Goal: Check status: Check status

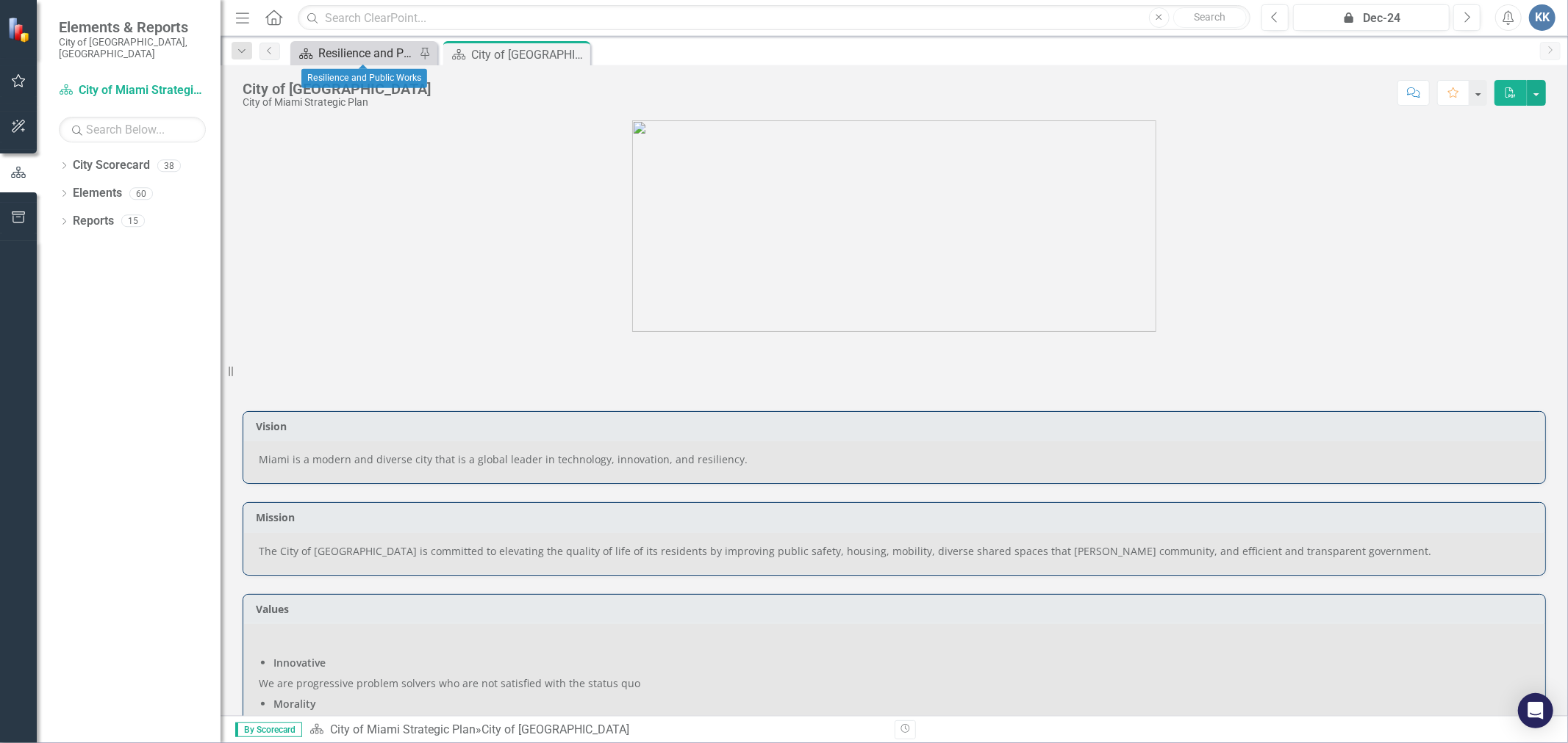
click at [322, 52] on div "Resilience and Public Works" at bounding box center [367, 53] width 97 height 18
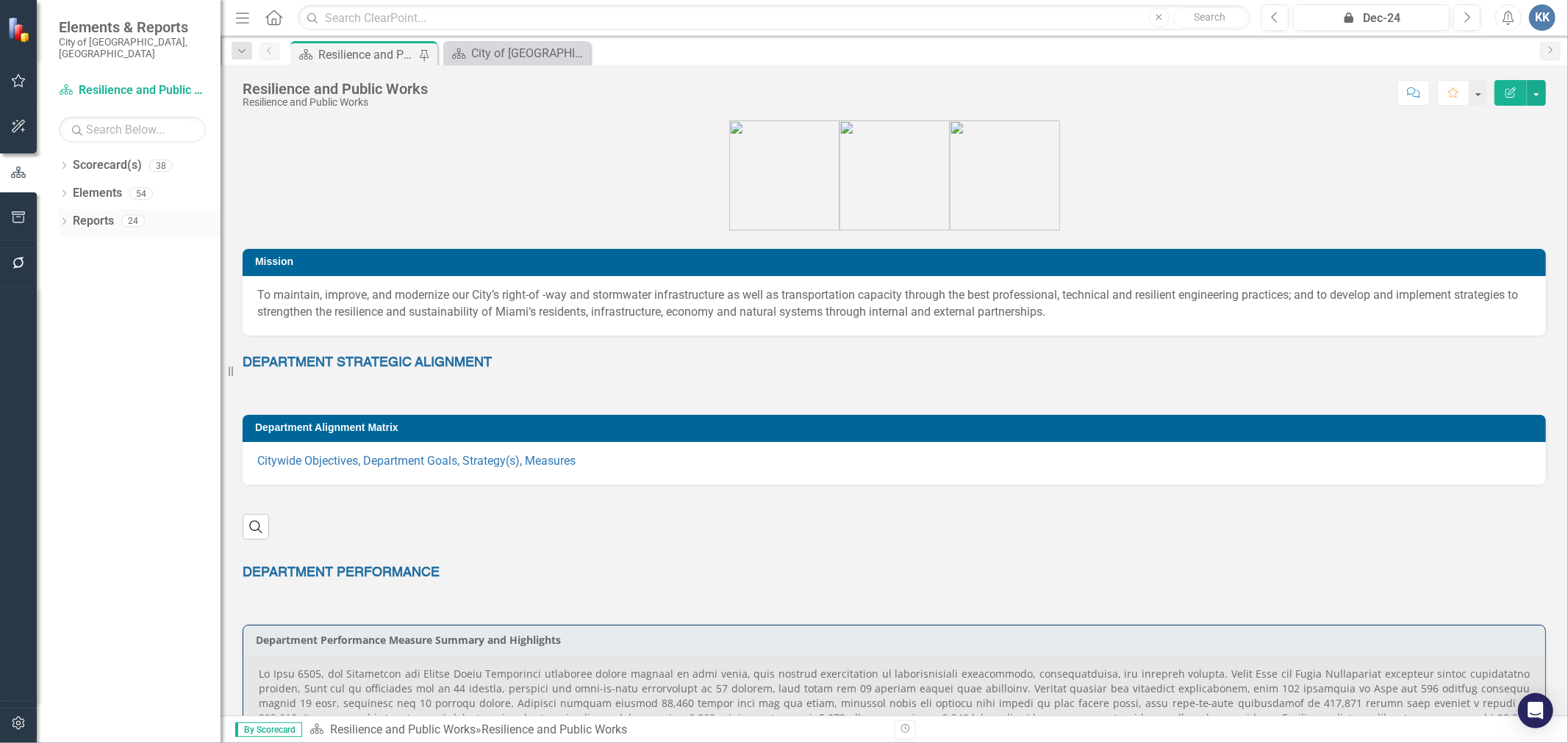
click at [69, 223] on div "Dropdown Reports 24" at bounding box center [139, 223] width 161 height 28
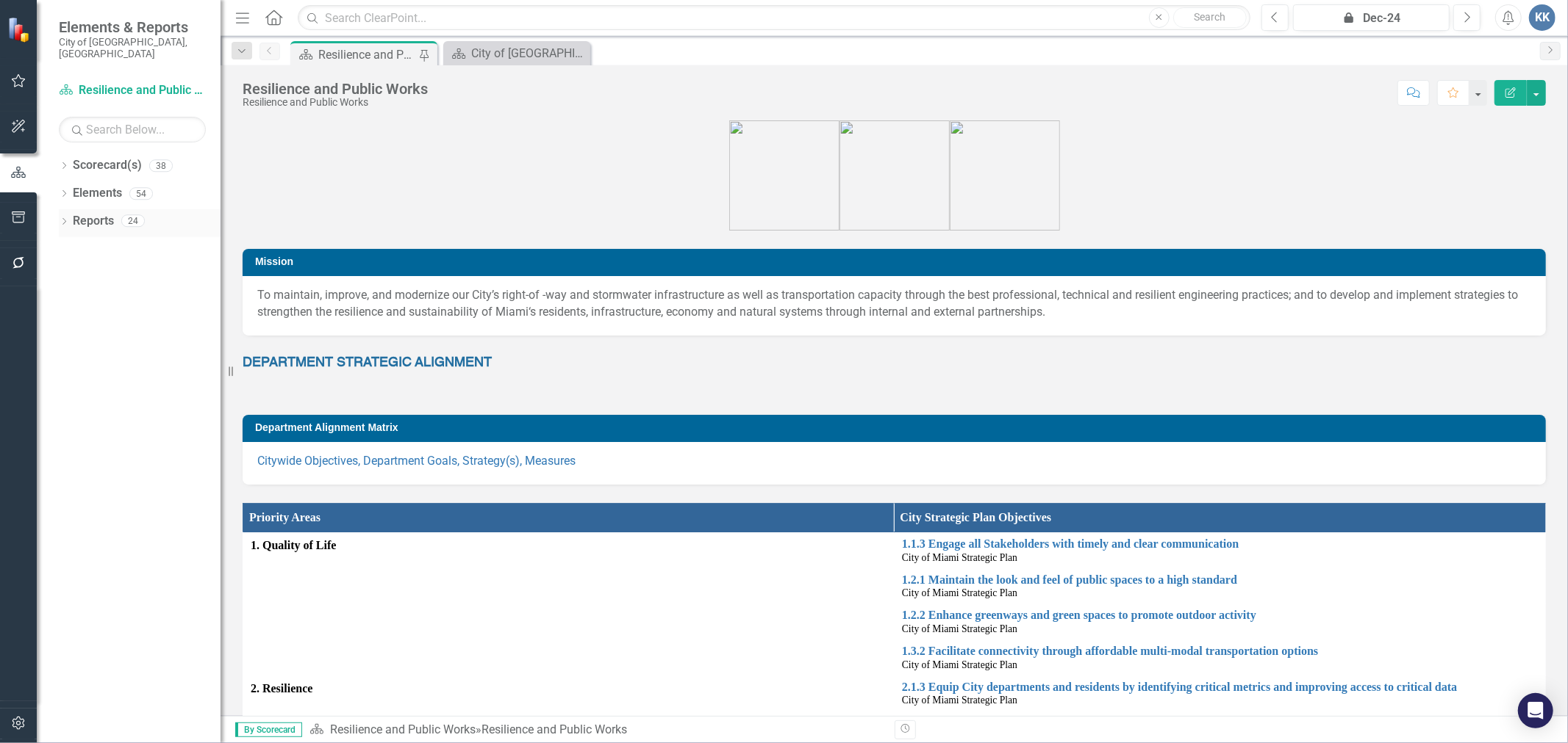
click at [66, 219] on icon "Dropdown" at bounding box center [64, 223] width 10 height 8
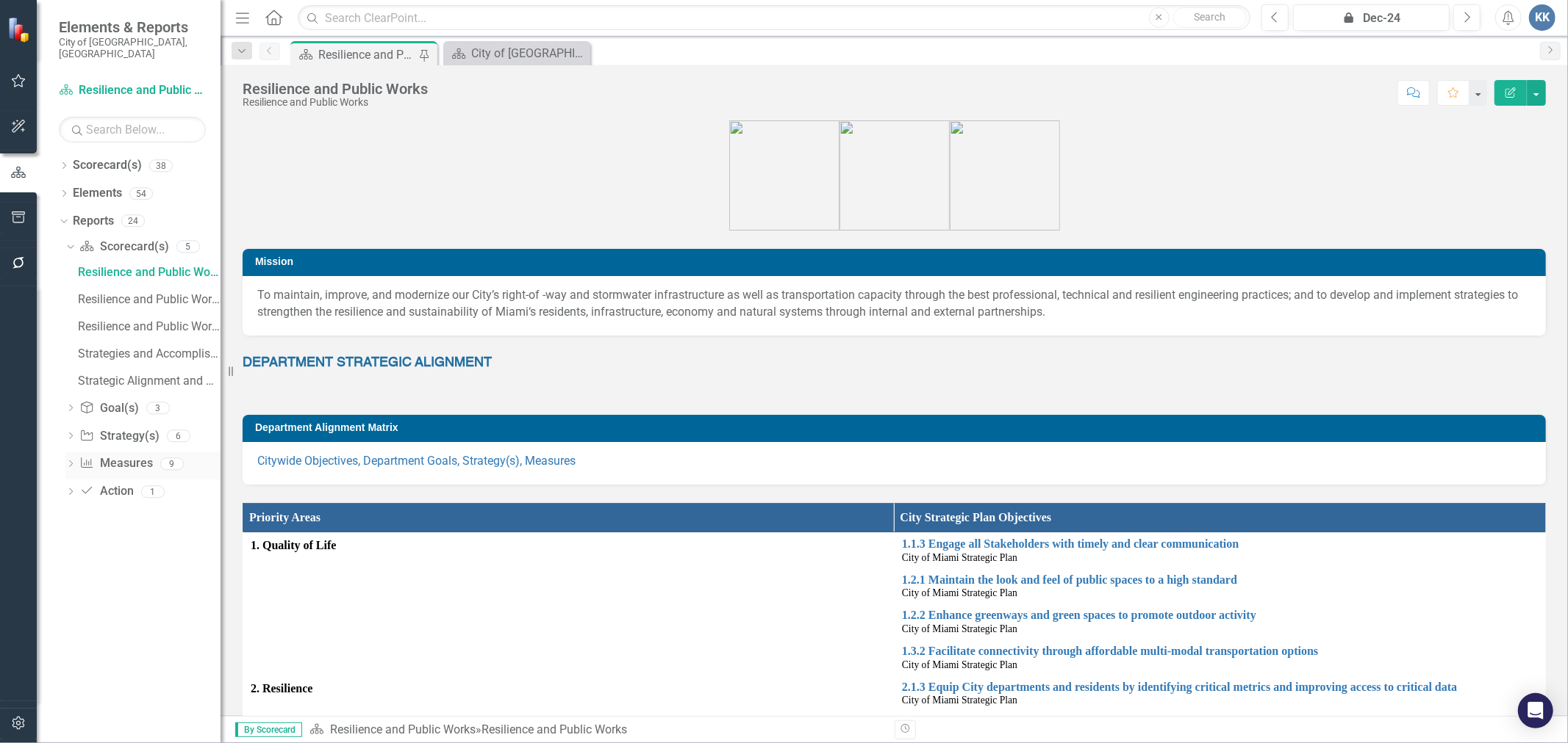
click at [133, 455] on link "Measure Measures" at bounding box center [115, 464] width 73 height 17
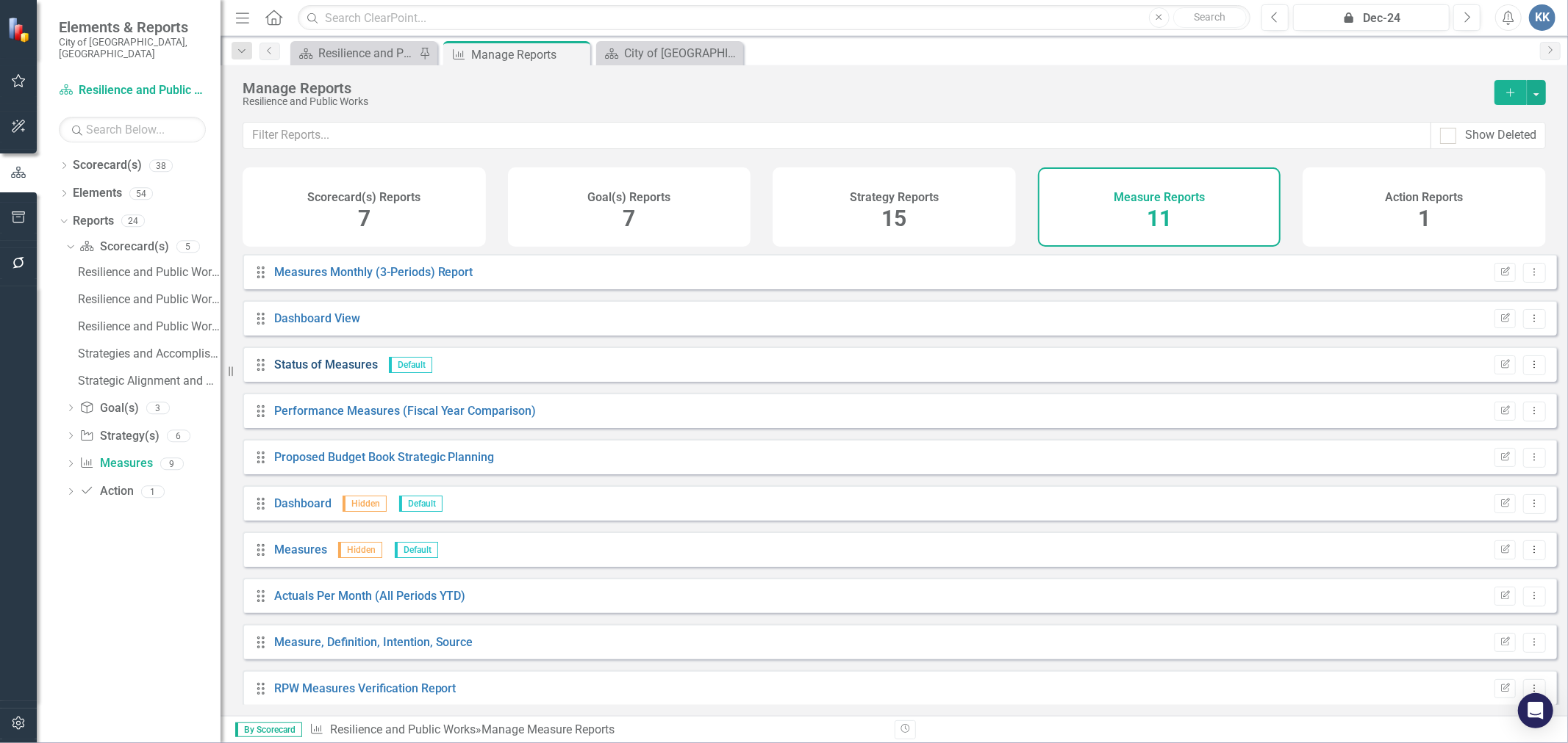
click at [328, 372] on link "Status of Measures" at bounding box center [326, 364] width 104 height 14
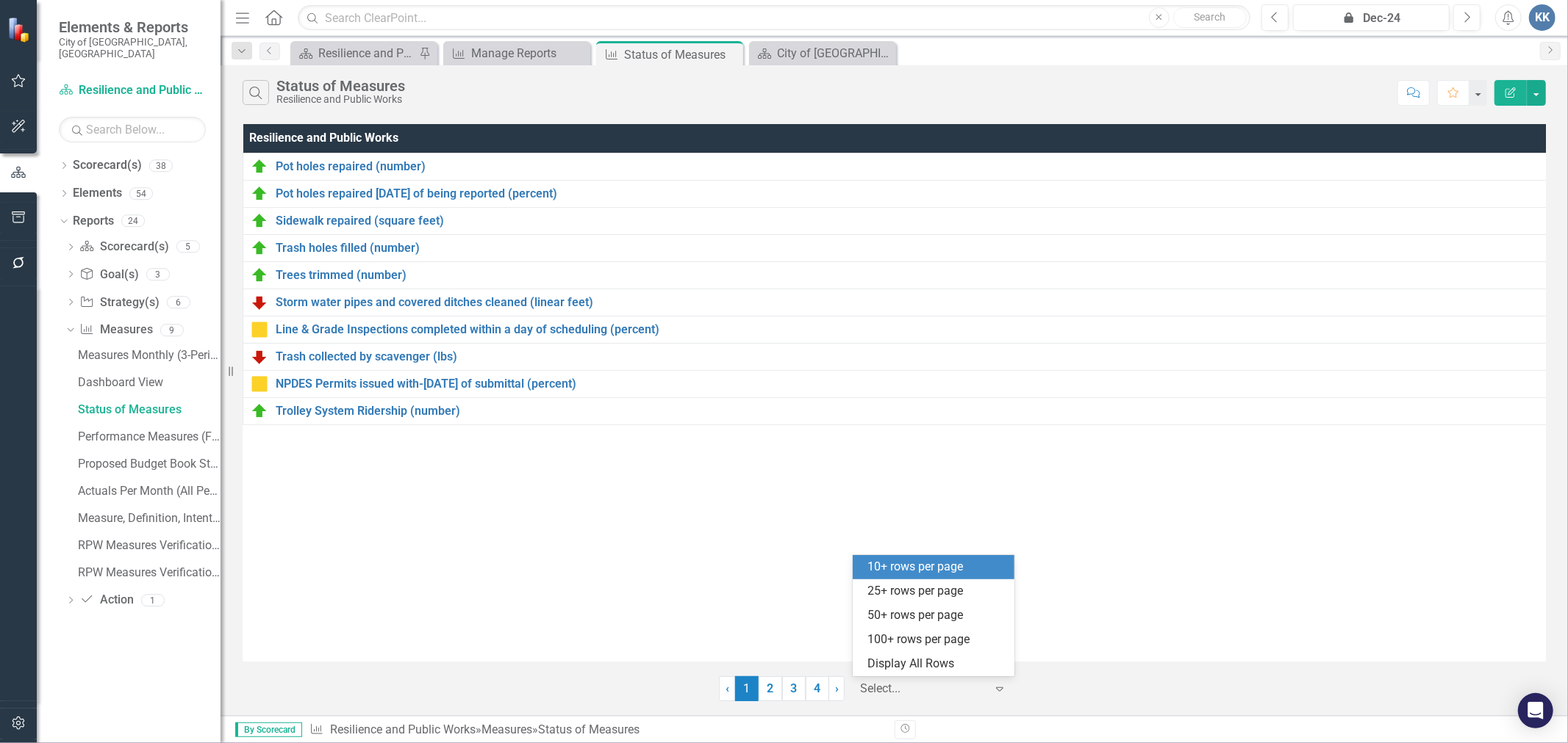
click at [917, 693] on div at bounding box center [922, 690] width 125 height 20
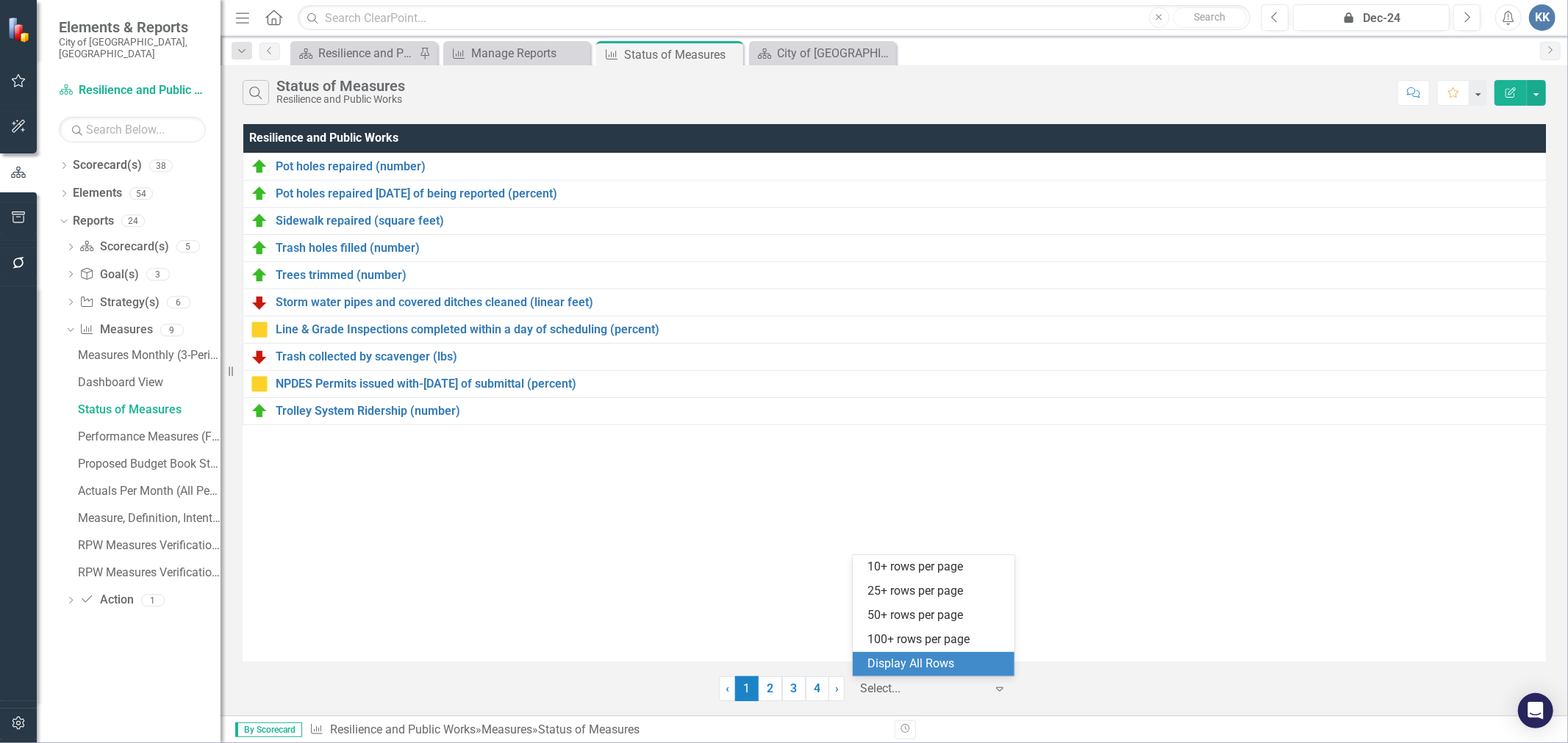
click at [924, 657] on div "Display All Rows" at bounding box center [936, 664] width 138 height 17
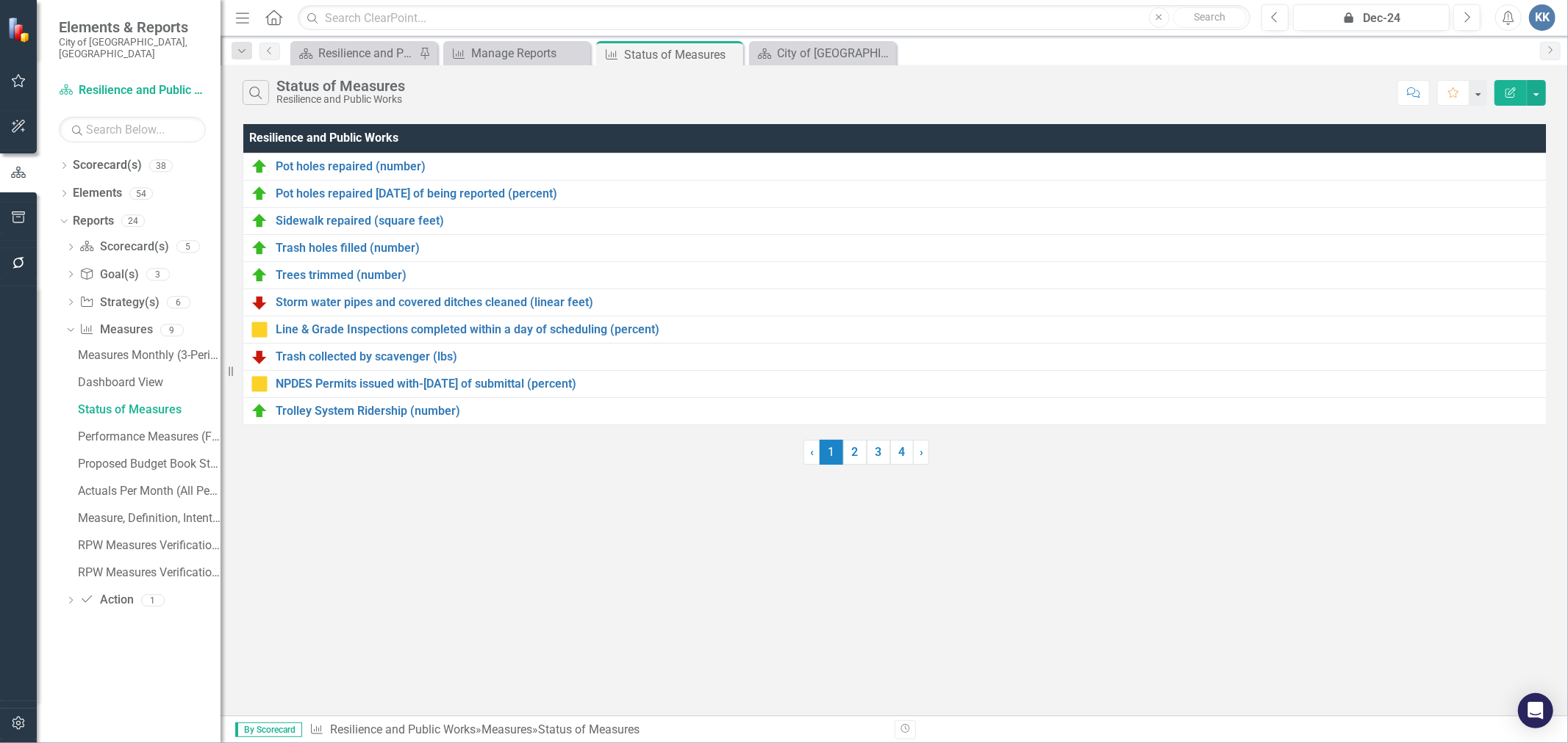
click at [371, 173] on div "Pot holes repaired (number)" at bounding box center [898, 166] width 1295 height 18
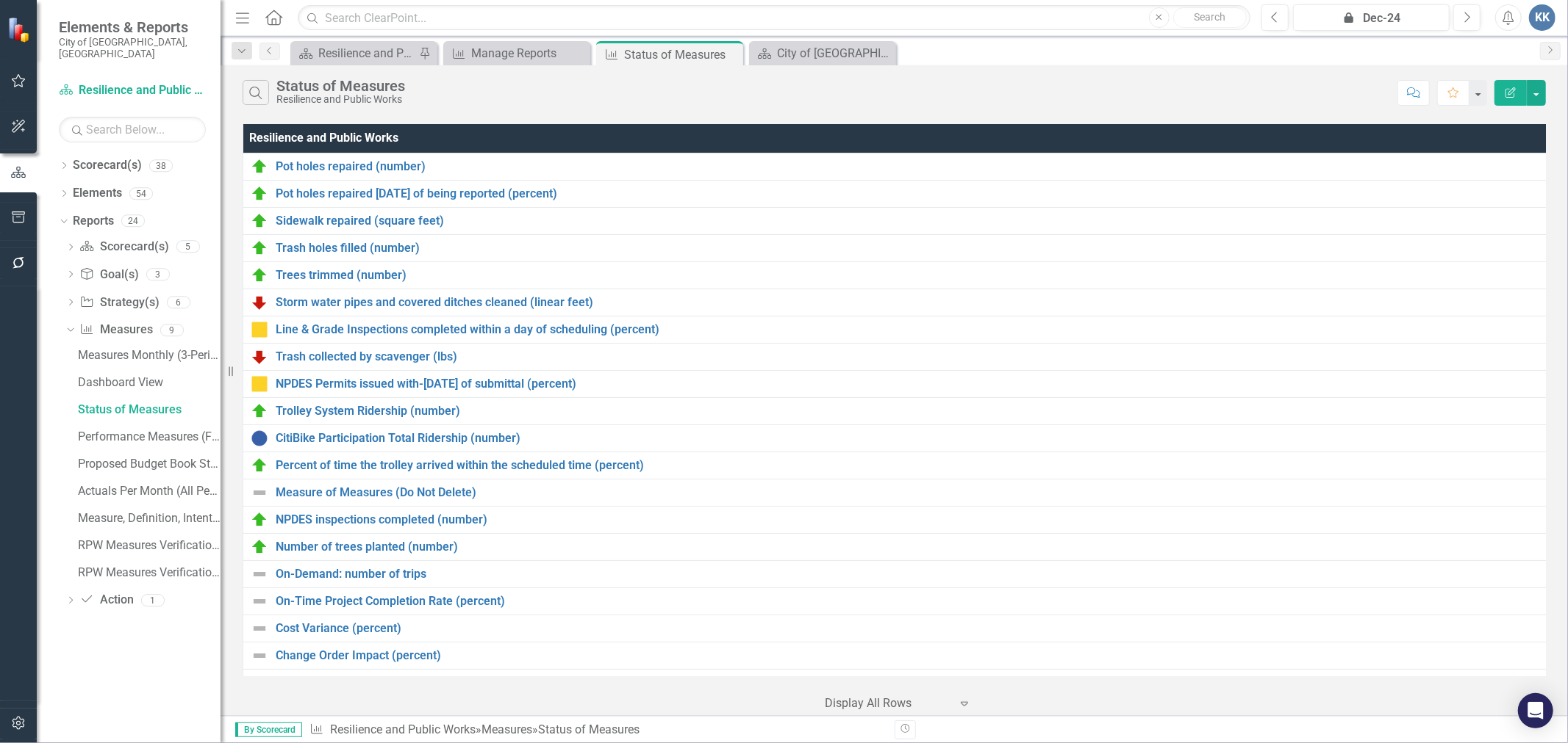
click at [355, 312] on div "Storm water pipes and covered ditches cleaned (linear feet)" at bounding box center [899, 303] width 1297 height 18
click at [356, 307] on link "Storm water pipes and covered ditches cleaned (linear feet)" at bounding box center [912, 303] width 1272 height 13
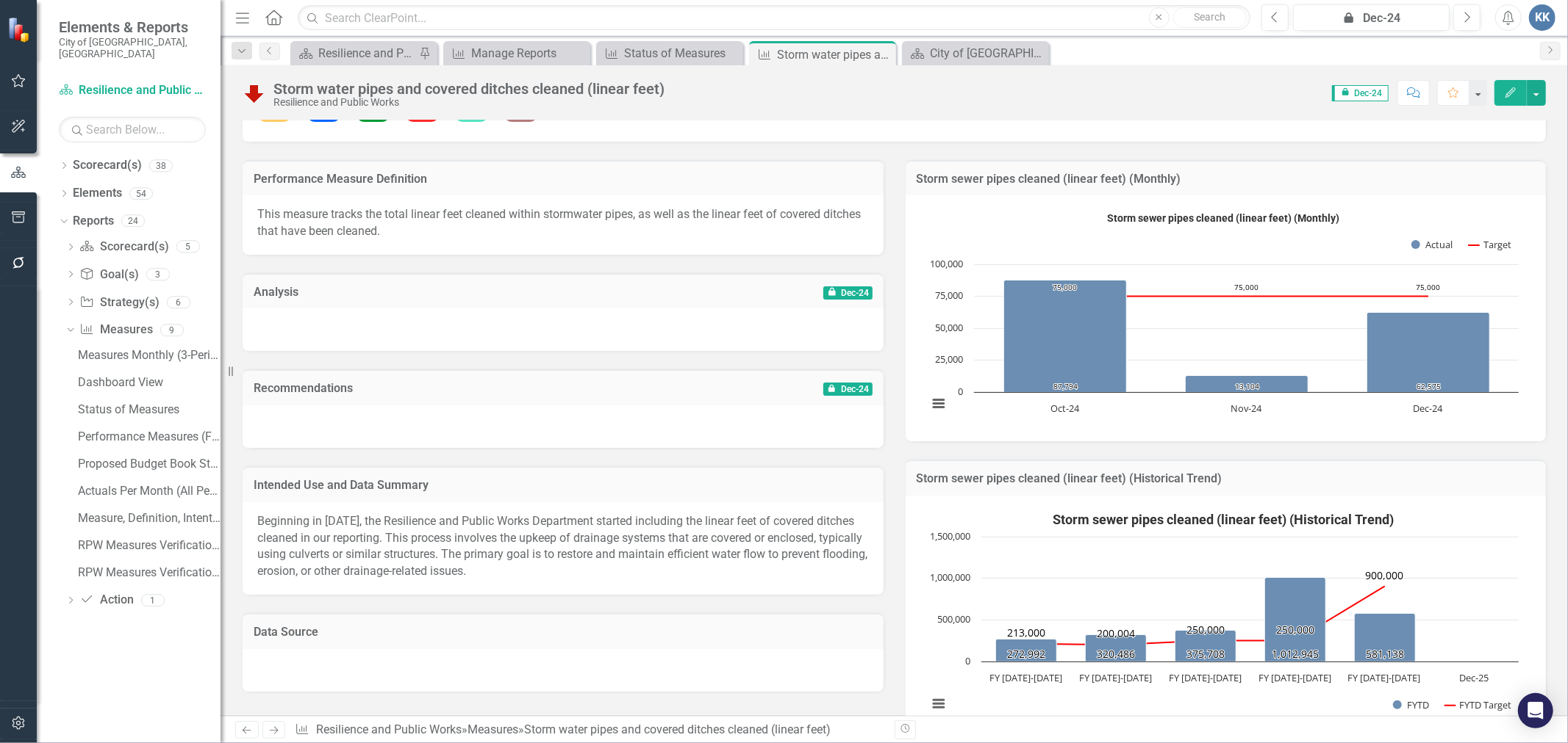
scroll to position [245, 0]
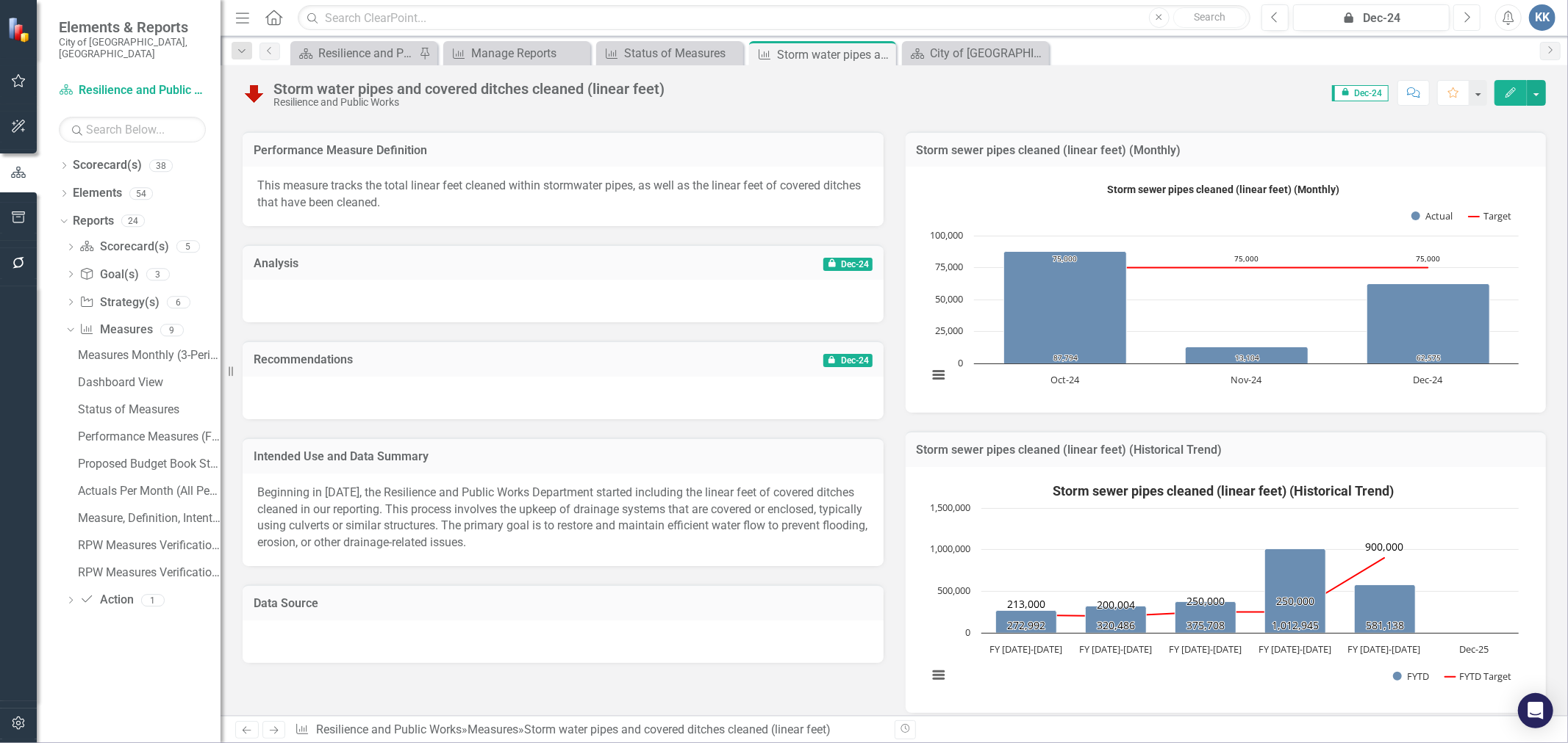
click at [1467, 18] on icon "Next" at bounding box center [1467, 18] width 8 height 13
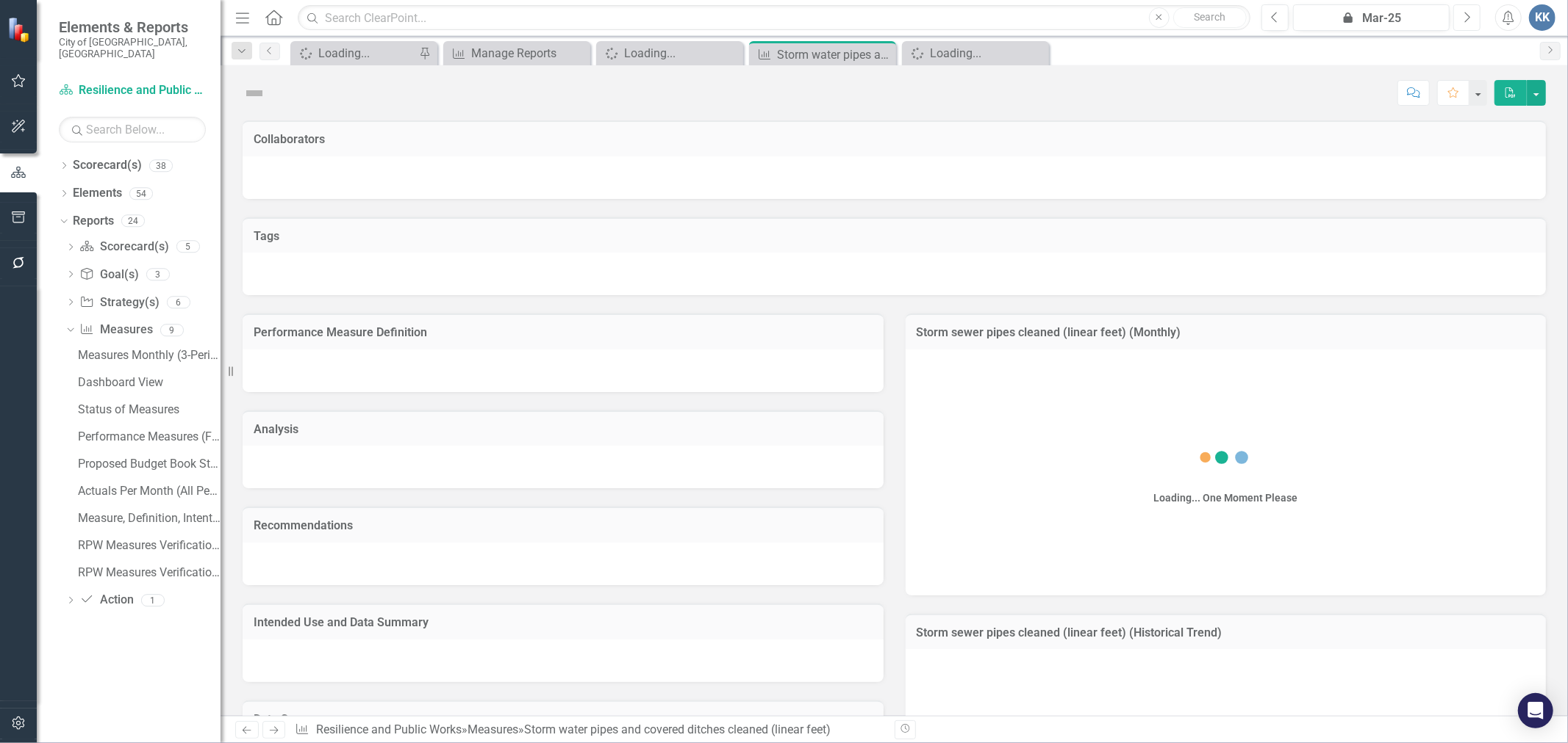
click at [1467, 18] on icon "Next" at bounding box center [1467, 18] width 8 height 13
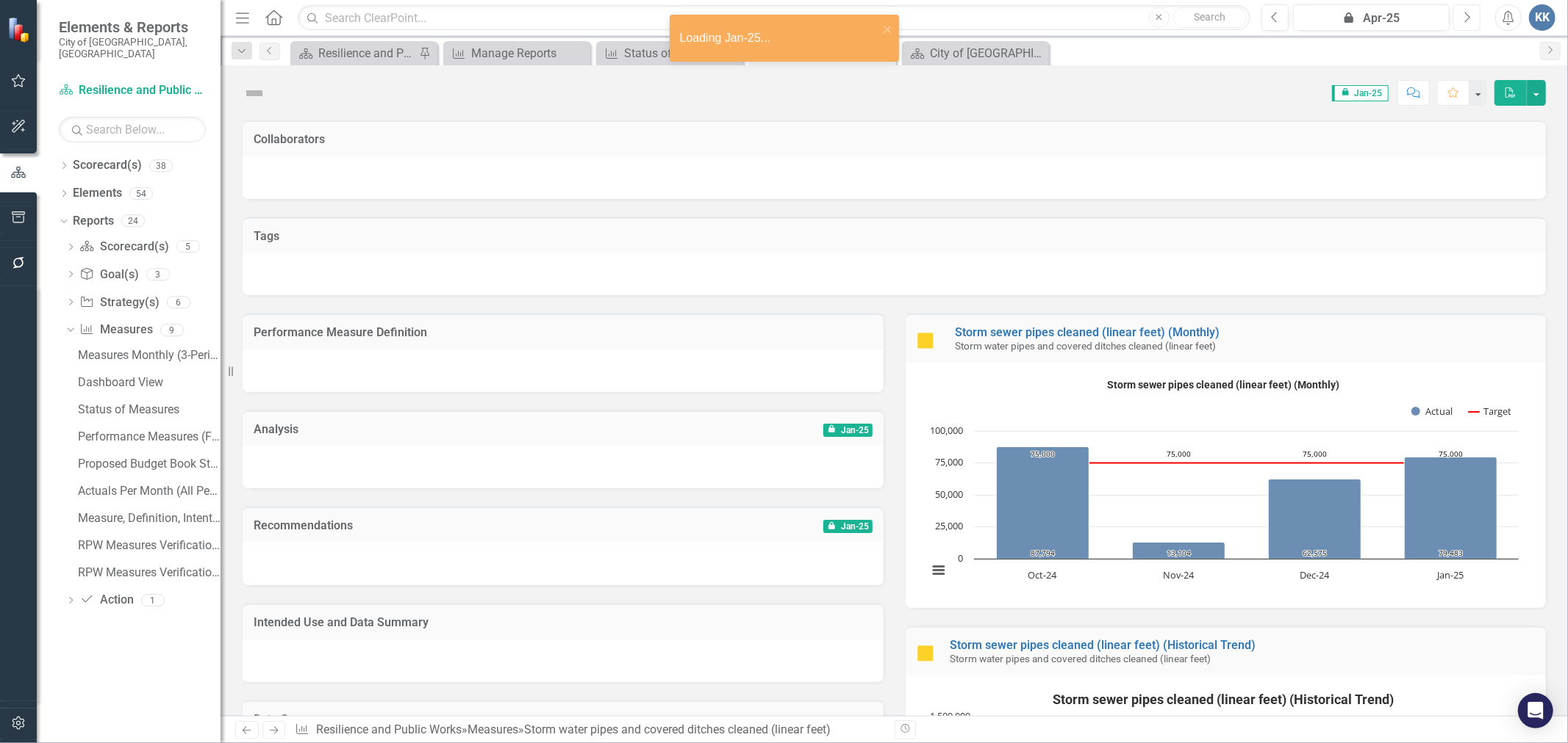
click at [1467, 18] on icon "Next" at bounding box center [1467, 18] width 8 height 13
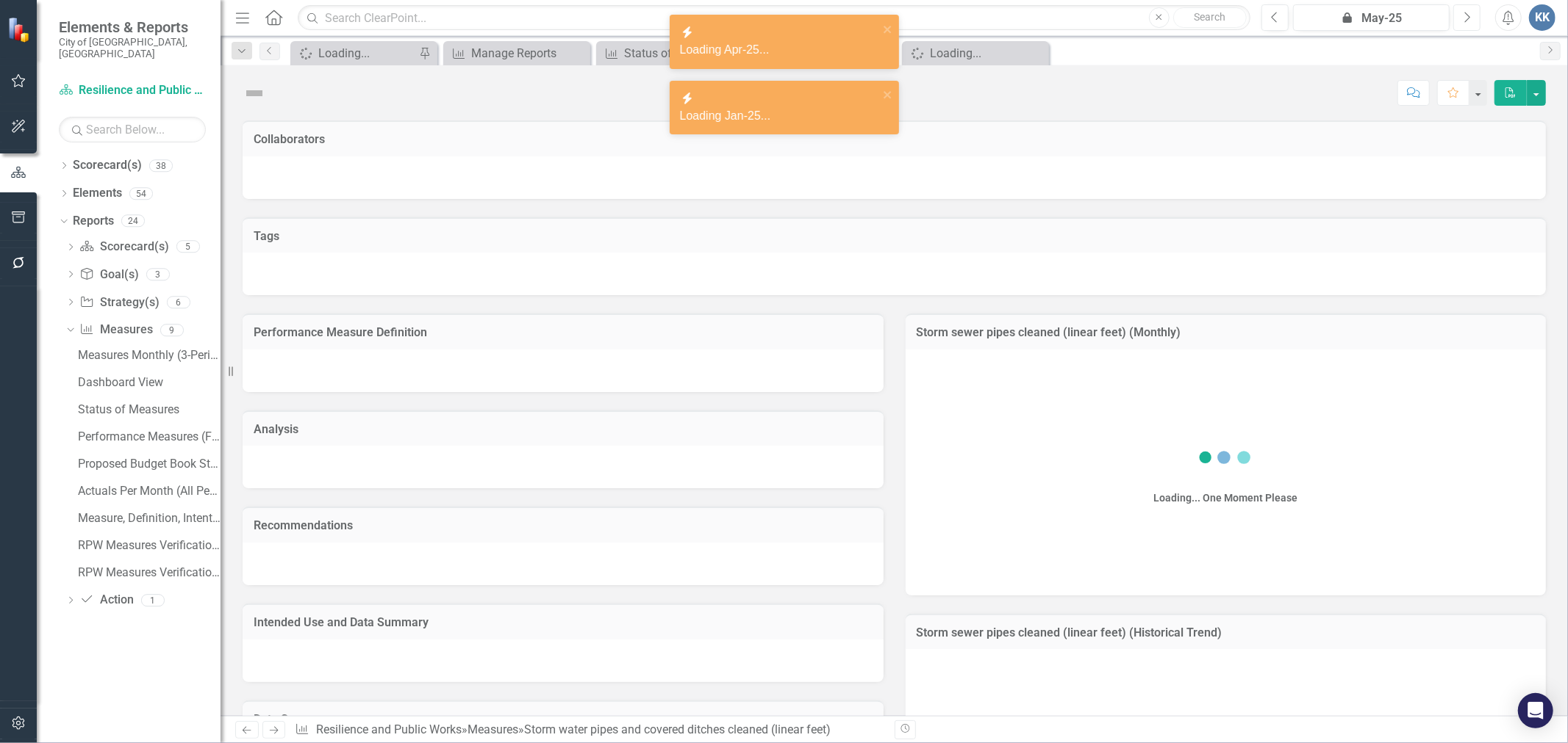
click at [1467, 18] on icon "Next" at bounding box center [1467, 18] width 8 height 13
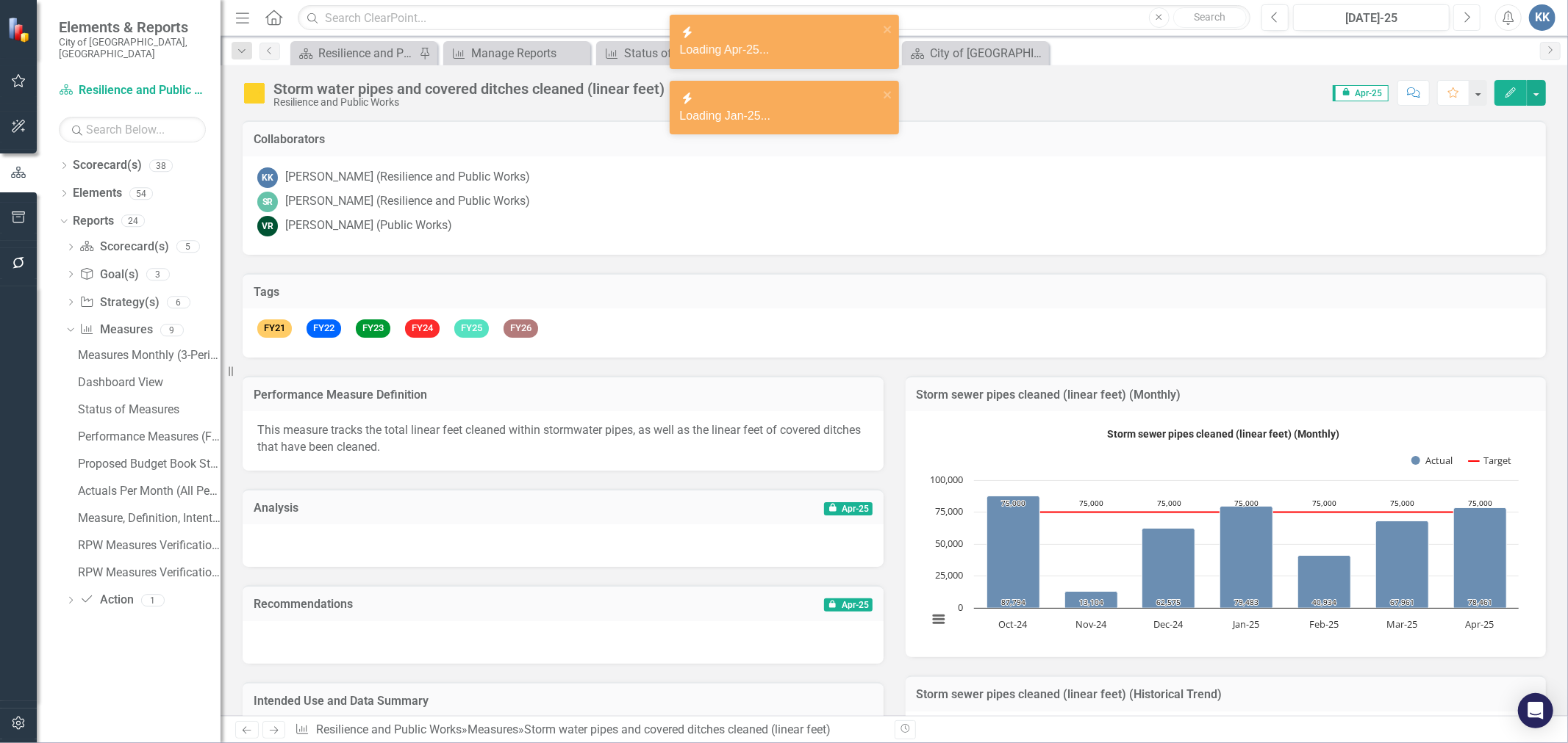
click at [1467, 18] on icon "Next" at bounding box center [1467, 18] width 8 height 13
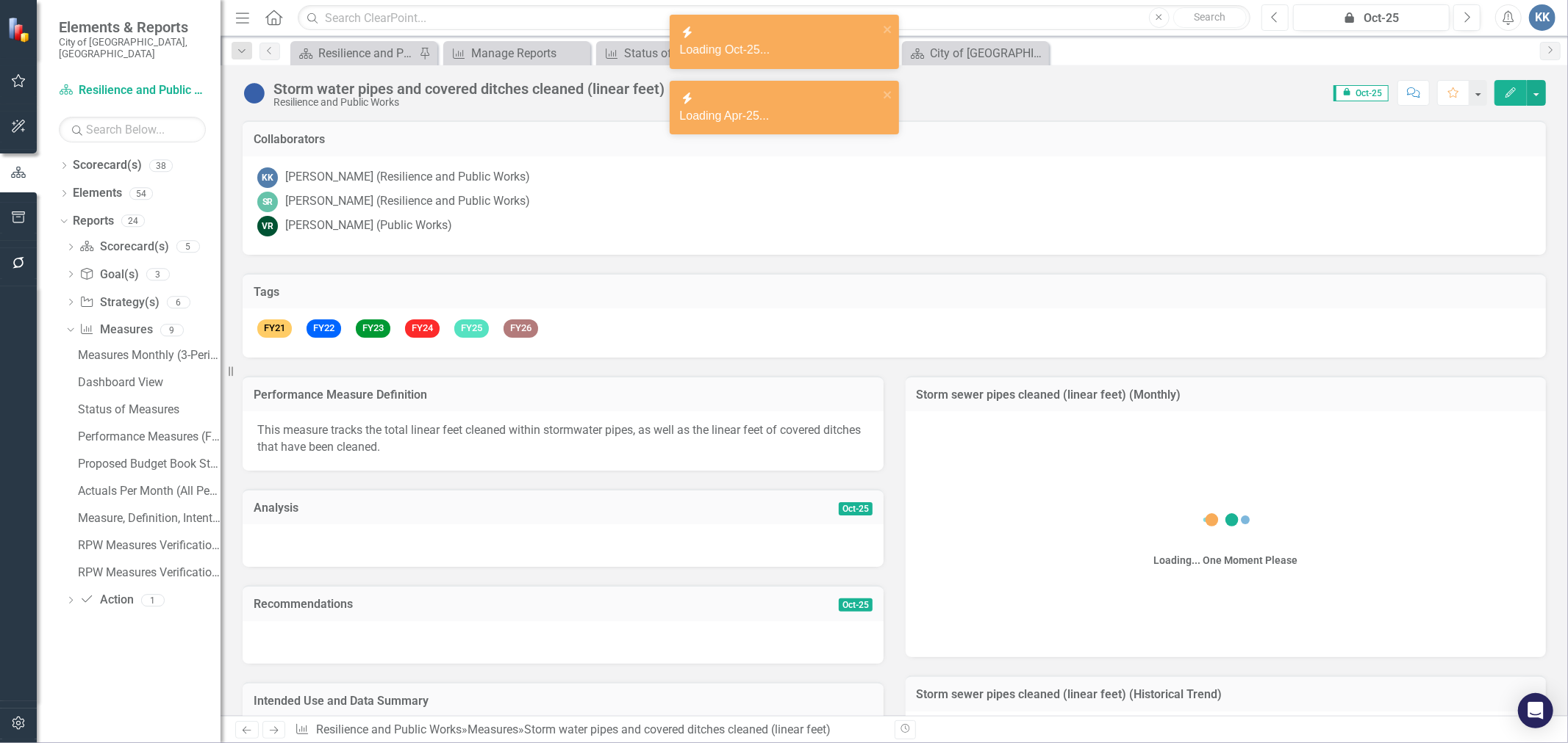
click at [1274, 21] on icon "Previous" at bounding box center [1275, 18] width 8 height 13
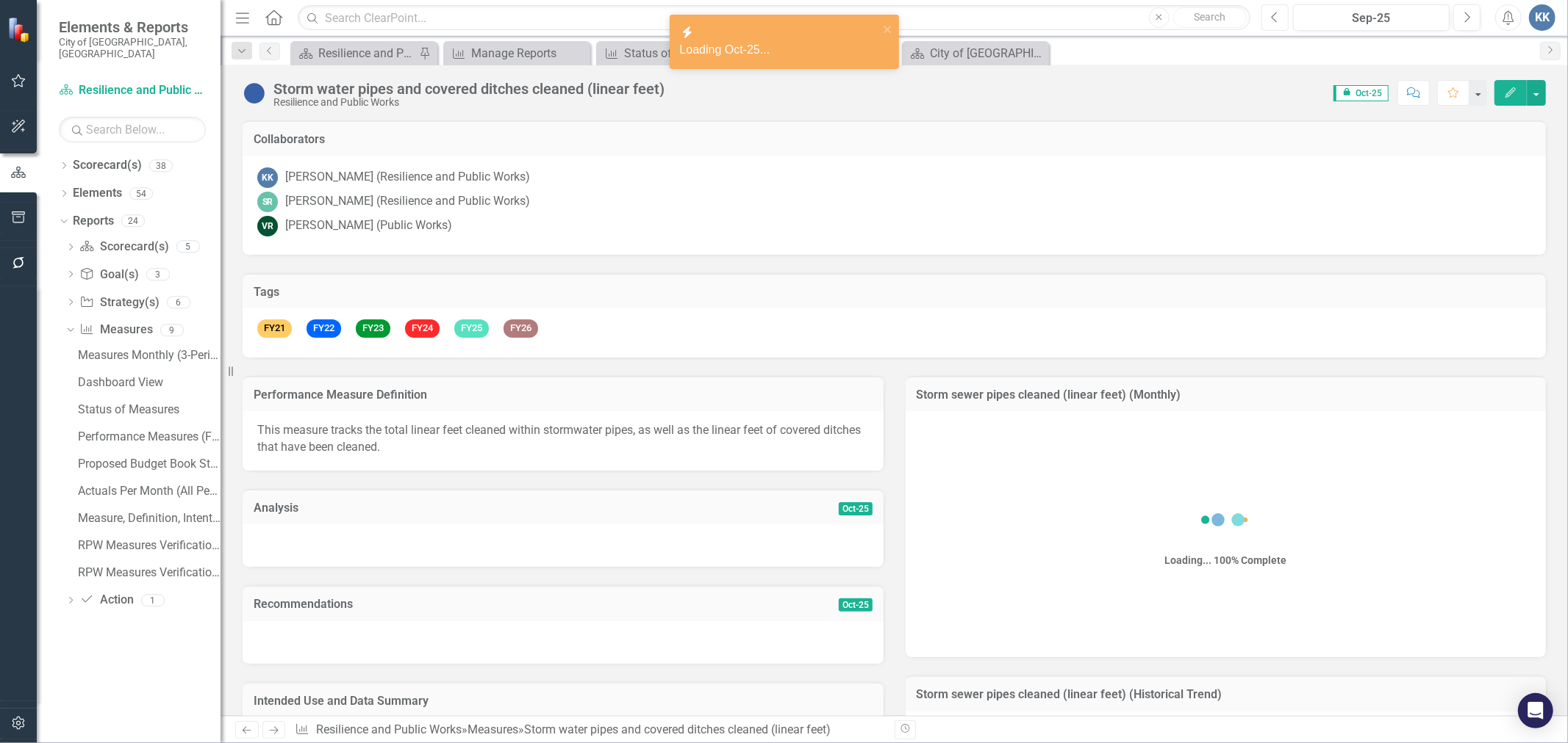
click at [1274, 21] on icon "Previous" at bounding box center [1275, 18] width 8 height 13
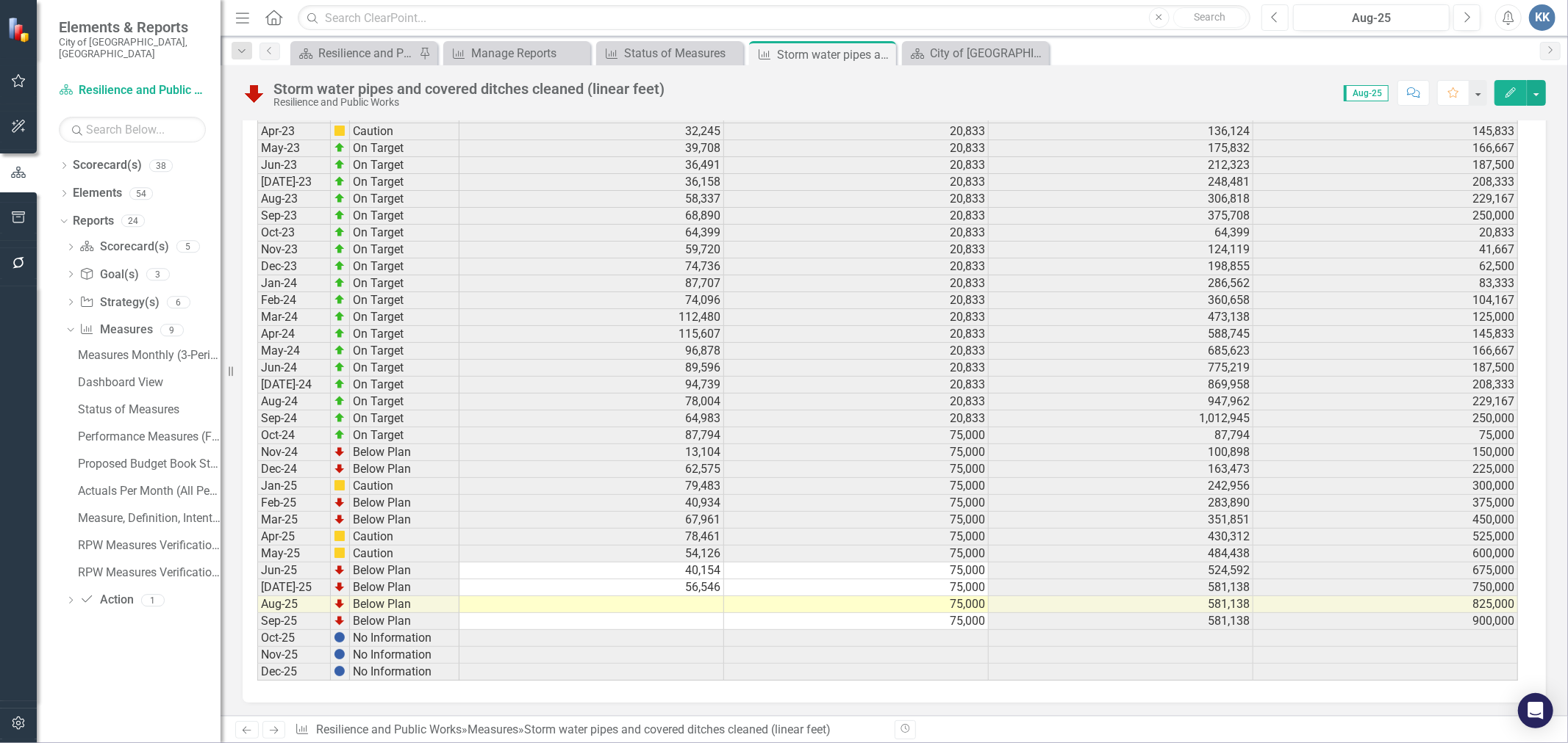
scroll to position [2354, 0]
click at [885, 581] on td "75,000" at bounding box center [856, 587] width 264 height 17
click at [692, 578] on td "56,546" at bounding box center [591, 587] width 264 height 17
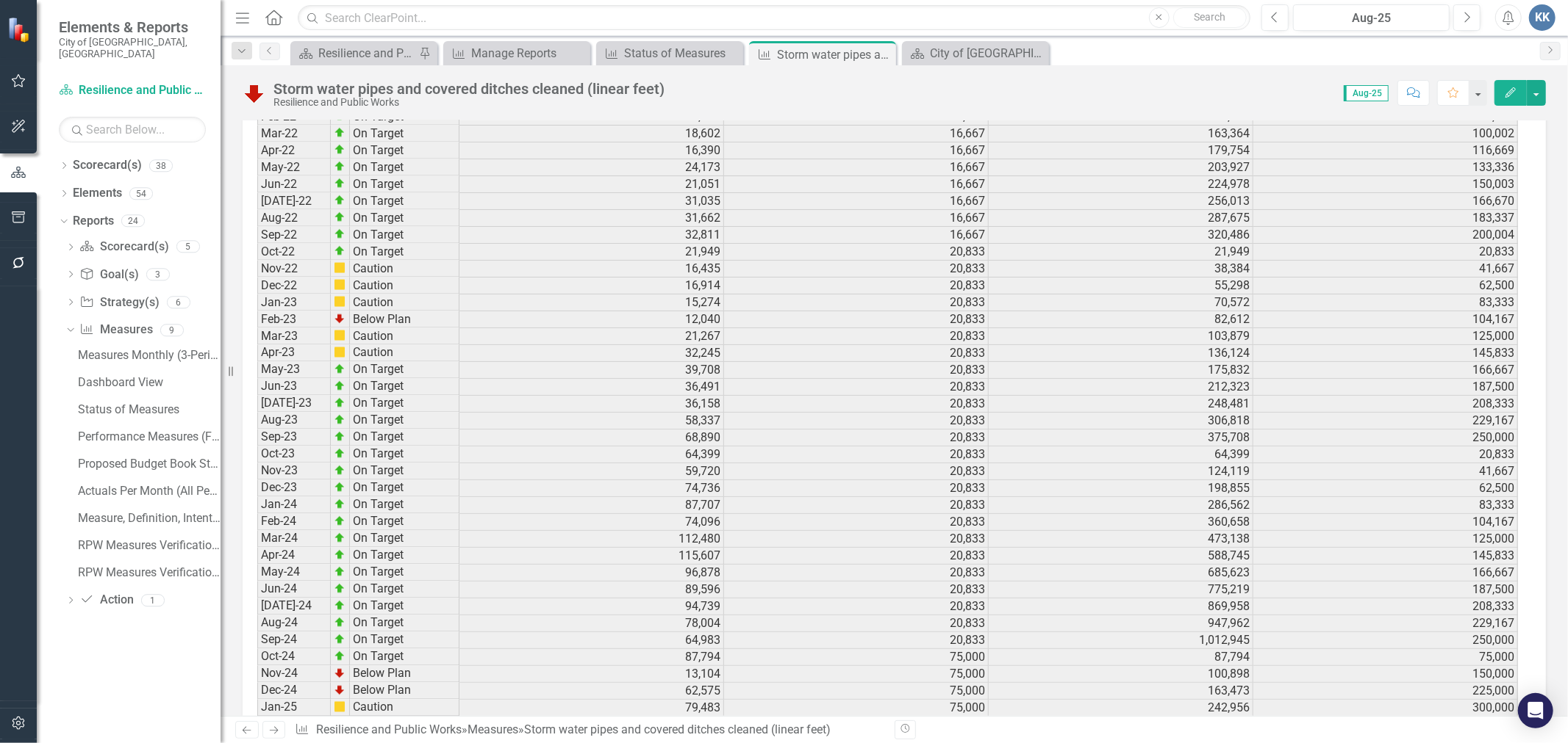
scroll to position [2109, 0]
